Goal: Check status: Check status

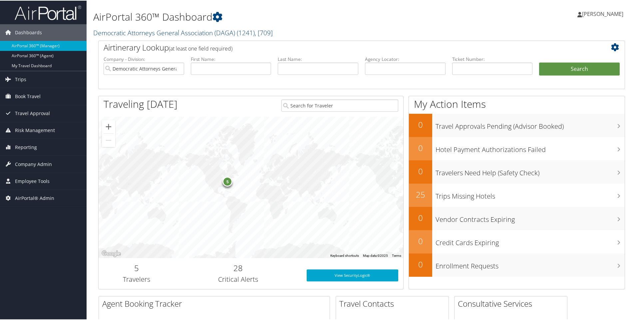
click at [273, 32] on span ", [ 709 ]" at bounding box center [264, 32] width 18 height 9
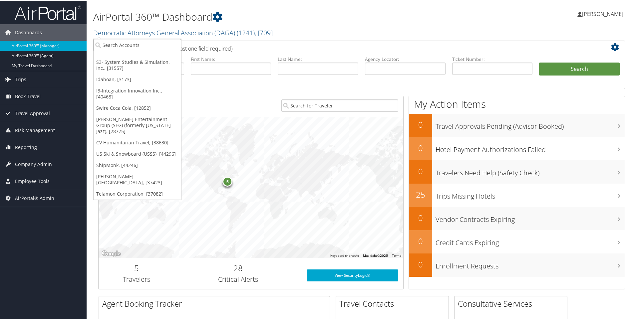
click at [154, 43] on input "search" at bounding box center [138, 44] width 88 height 12
type input "pix"
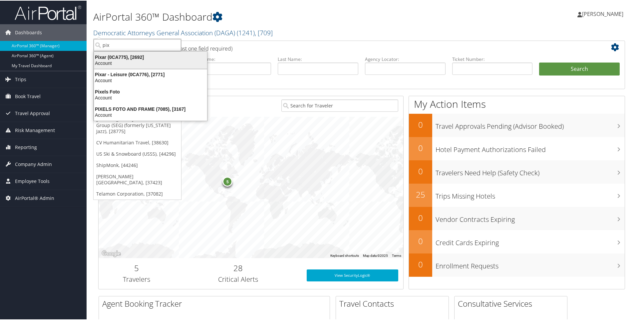
click at [122, 56] on div "Pixar (0CA775), [2692]" at bounding box center [150, 57] width 121 height 6
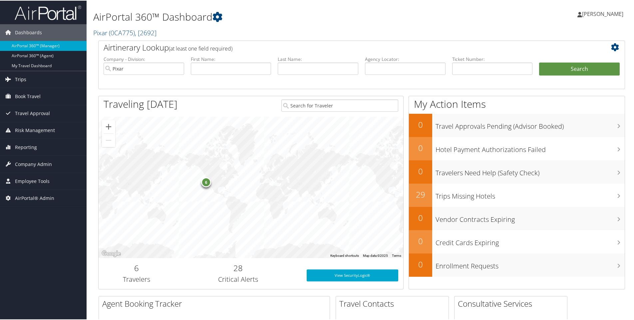
click at [22, 77] on span "Trips" at bounding box center [20, 79] width 11 height 17
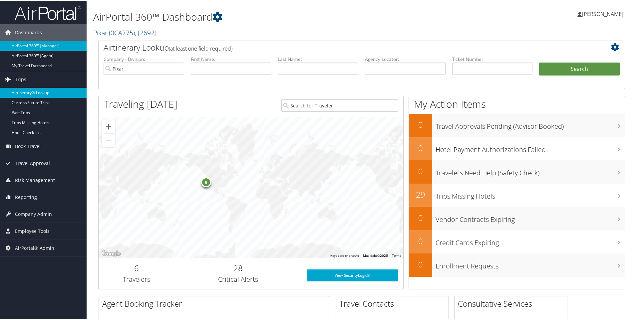
click at [21, 91] on link "Airtinerary® Lookup" at bounding box center [43, 92] width 87 height 10
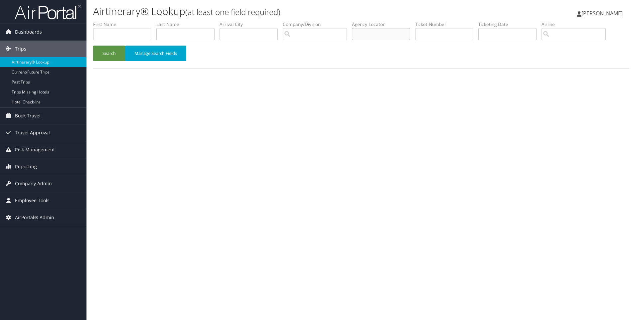
click at [371, 32] on input "text" at bounding box center [381, 34] width 58 height 12
paste input "3XG6QX"
drag, startPoint x: 380, startPoint y: 35, endPoint x: 356, endPoint y: 34, distance: 24.0
click at [356, 34] on input "3XG6QX" at bounding box center [381, 34] width 58 height 12
type input "bh8gbg"
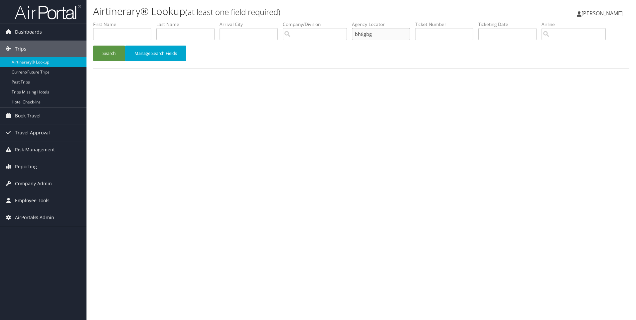
click at [93, 46] on button "Search" at bounding box center [109, 54] width 32 height 16
